Goal: Task Accomplishment & Management: Manage account settings

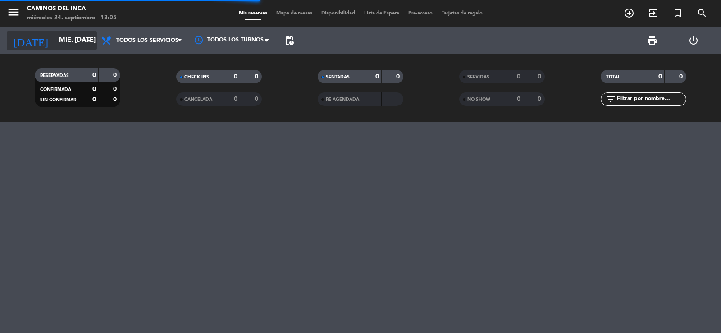
click at [55, 44] on input "mié. [DATE]" at bounding box center [98, 40] width 87 height 17
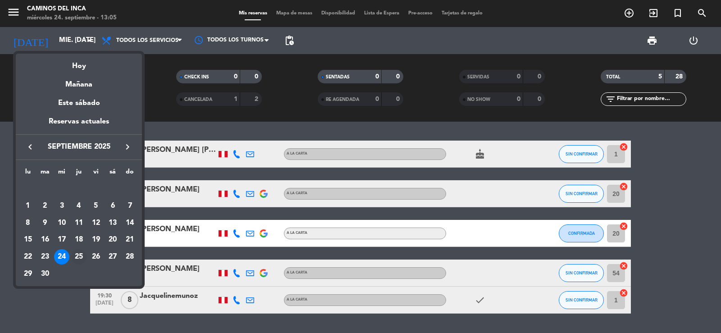
click at [75, 260] on div "25" at bounding box center [78, 256] width 15 height 15
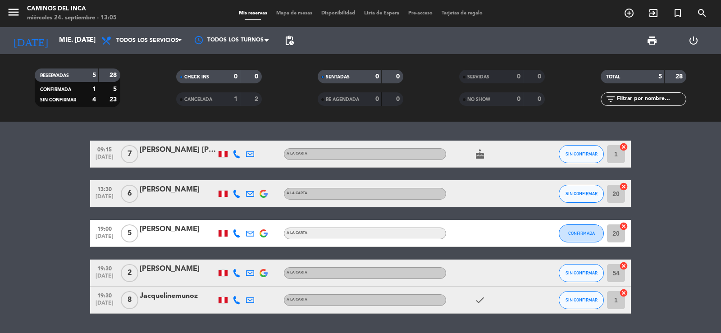
type input "[DEMOGRAPHIC_DATA] [DATE]"
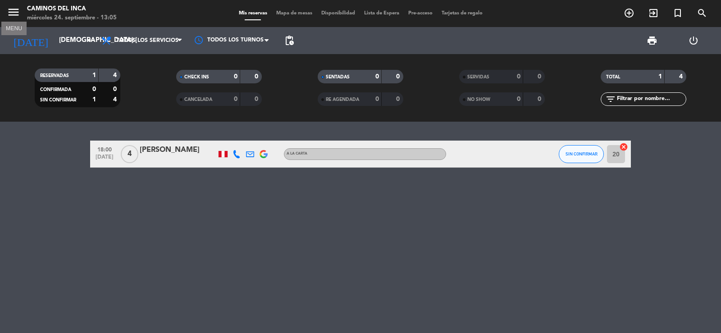
click at [10, 14] on icon "menu" at bounding box center [14, 12] width 14 height 14
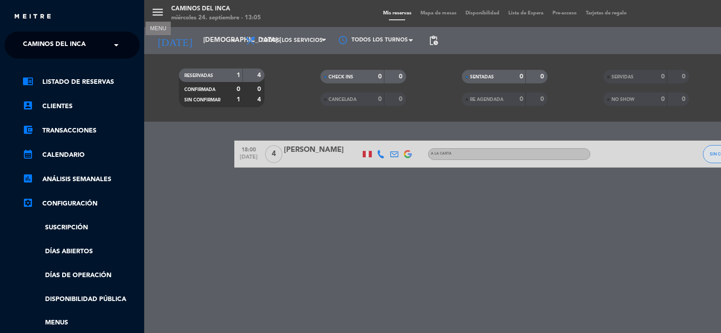
click at [96, 42] on div "× Caminos del Inca" at bounding box center [59, 45] width 80 height 19
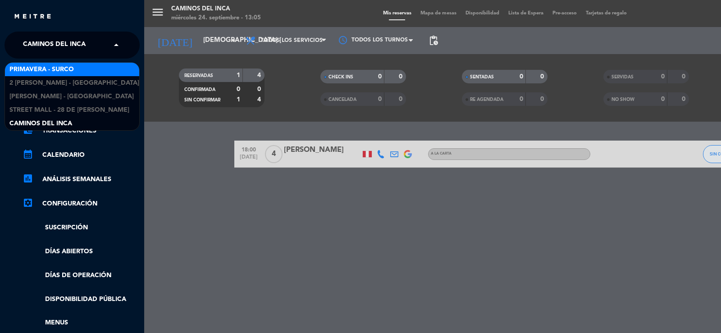
click at [70, 67] on span "Primavera - Surco" at bounding box center [41, 69] width 64 height 10
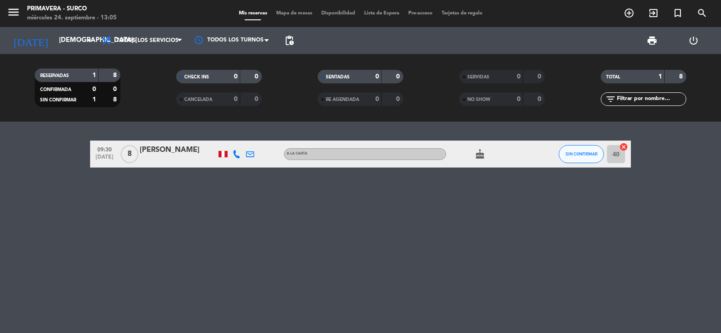
click at [235, 155] on icon at bounding box center [236, 154] width 8 height 8
click at [243, 139] on span "content_paste" at bounding box center [246, 139] width 7 height 7
click at [243, 137] on span "content_paste" at bounding box center [246, 139] width 7 height 7
